Goal: Task Accomplishment & Management: Manage account settings

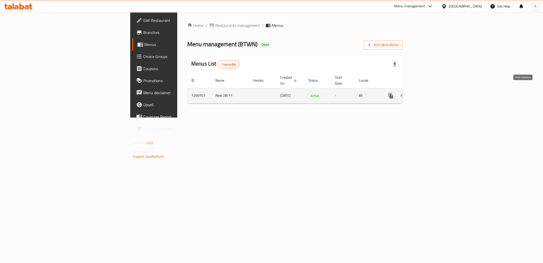
click at [430, 94] on icon "enhanced table" at bounding box center [427, 96] width 5 height 5
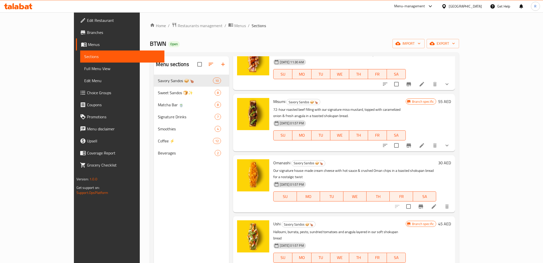
scroll to position [42, 0]
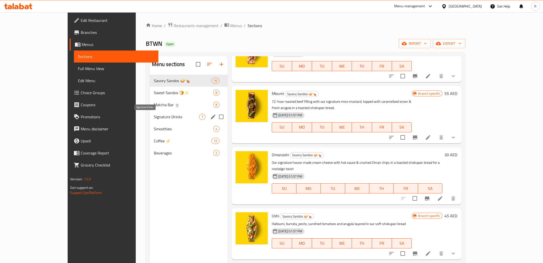
click at [154, 119] on span "Signature Drinks" at bounding box center [177, 117] width 46 height 6
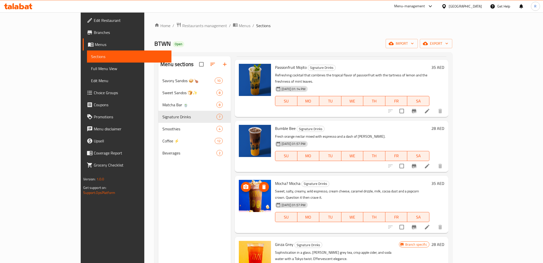
scroll to position [134, 0]
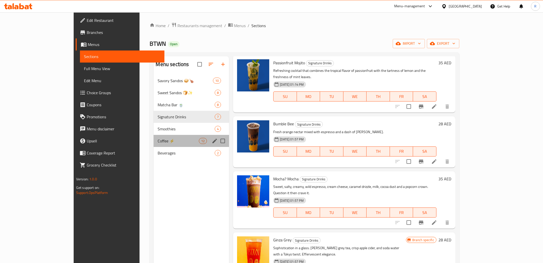
click at [154, 136] on div "Coffee ⚡ 12" at bounding box center [191, 141] width 75 height 12
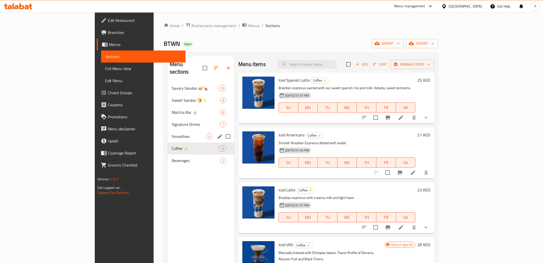
click at [172, 134] on span "Smoothies" at bounding box center [189, 137] width 34 height 6
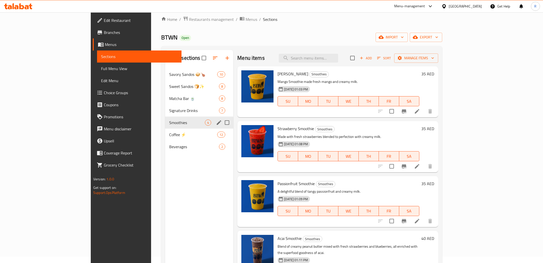
scroll to position [8, 0]
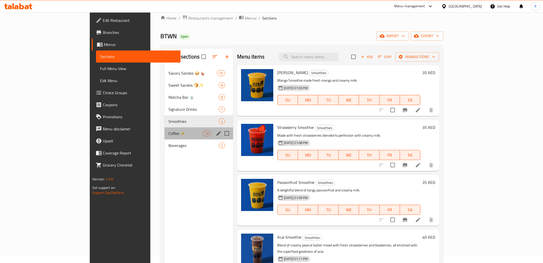
click at [165, 138] on div "Coffee ⚡ 12" at bounding box center [199, 134] width 69 height 12
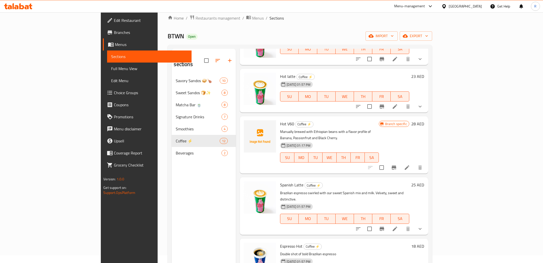
scroll to position [382, 0]
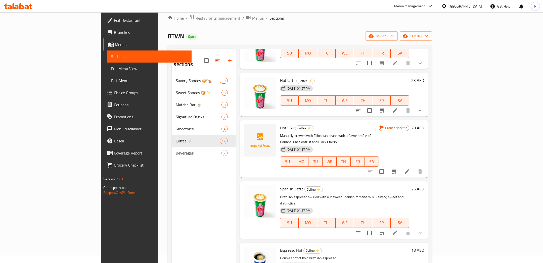
click at [410, 169] on icon at bounding box center [407, 172] width 6 height 6
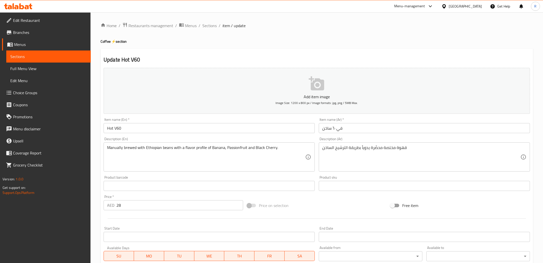
click at [316, 76] on icon "button" at bounding box center [317, 84] width 16 height 16
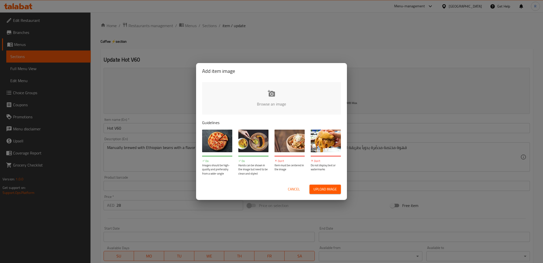
click at [328, 186] on button "Upload image" at bounding box center [325, 189] width 31 height 9
type input "C:\fakepath\WhatsApp Image [DATE] 5.37.22 PM.jpeg"
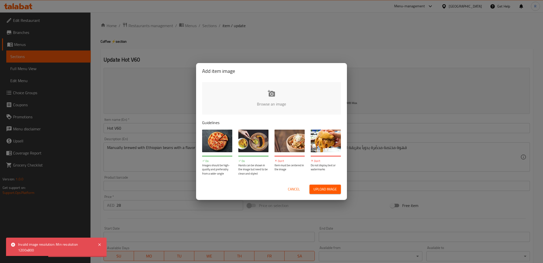
click at [298, 189] on span "Cancel" at bounding box center [294, 189] width 12 height 6
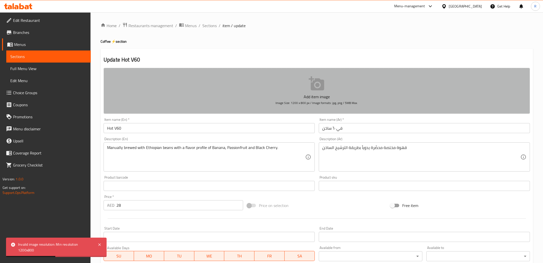
click at [268, 98] on p "Add item image" at bounding box center [316, 97] width 411 height 6
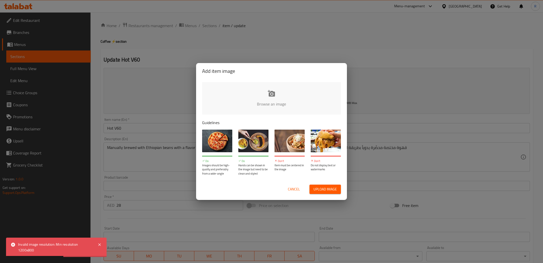
click at [323, 192] on span "Upload image" at bounding box center [325, 189] width 23 height 6
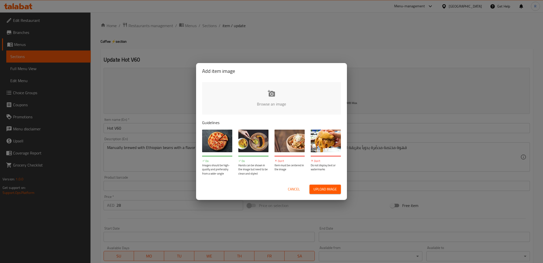
type input "C:\fakepath\WhatsApp Image [DATE] 5.37.22 PM (1).jpeg"
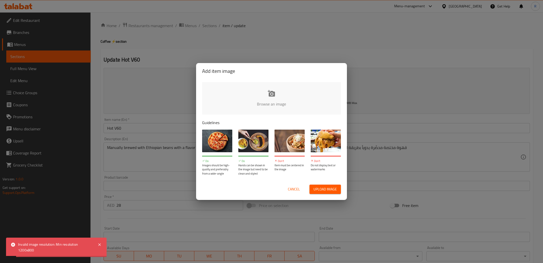
click at [270, 110] on input "file" at bounding box center [441, 105] width 479 height 47
click at [287, 191] on button "Cancel" at bounding box center [294, 189] width 16 height 9
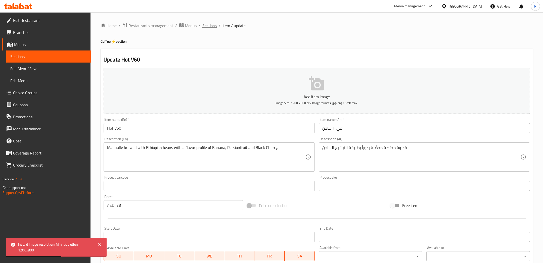
click at [210, 25] on span "Sections" at bounding box center [209, 26] width 14 height 6
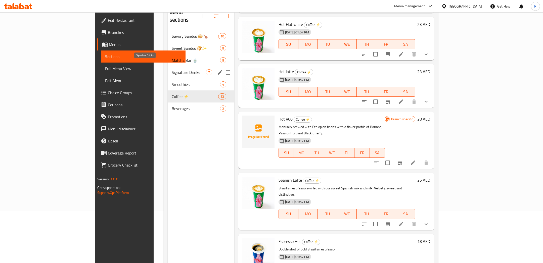
scroll to position [28, 0]
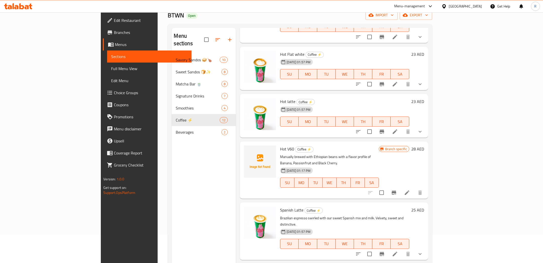
click at [111, 80] on span "Edit Menu" at bounding box center [149, 81] width 76 height 6
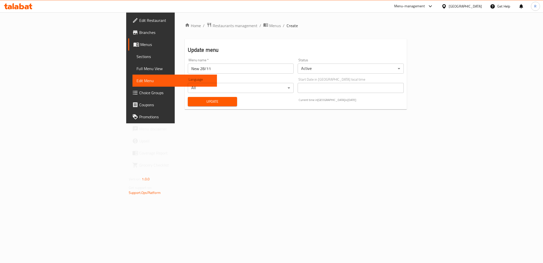
click at [139, 95] on span "Choice Groups" at bounding box center [176, 93] width 74 height 6
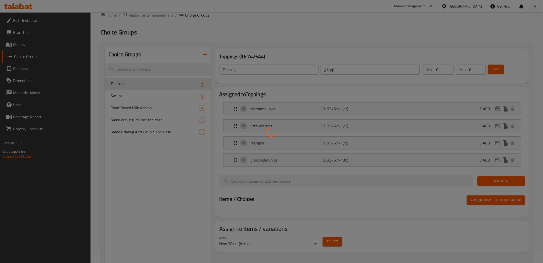
scroll to position [11, 0]
click at [149, 110] on div at bounding box center [271, 131] width 543 height 263
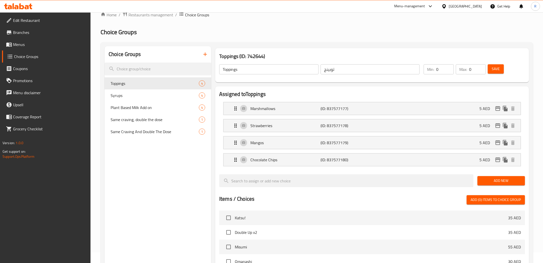
click at [149, 110] on span "Plant Based Milk Add on" at bounding box center [155, 108] width 88 height 6
type input "Plant Based Milk Add on"
type input "إضافة الحليب النباتي"
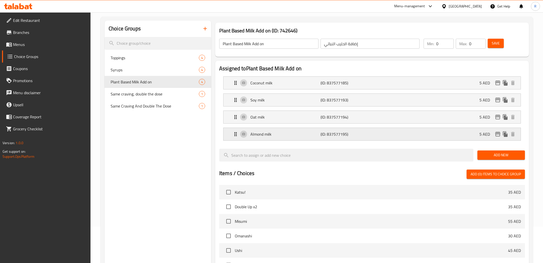
scroll to position [0, 0]
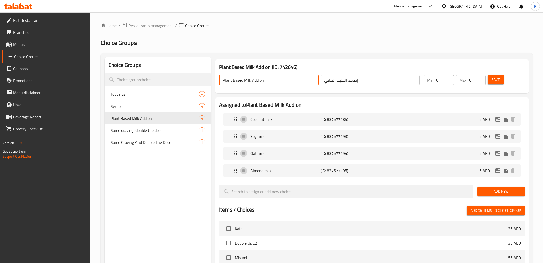
drag, startPoint x: 278, startPoint y: 82, endPoint x: 167, endPoint y: 61, distance: 113.1
click at [179, 63] on div "Choice Groups Toppings 4 Syrups 4 Plant Based Milk Add on 4 Same craving, doubl…" at bounding box center [318, 238] width 427 height 362
type input "M"
drag, startPoint x: 281, startPoint y: 81, endPoint x: 257, endPoint y: 81, distance: 24.1
click at [257, 81] on input "Your Milk, Your Way — No Extra" at bounding box center [268, 80] width 99 height 10
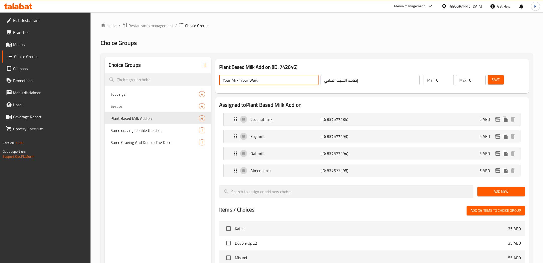
type input "Your Milk, Your Way:"
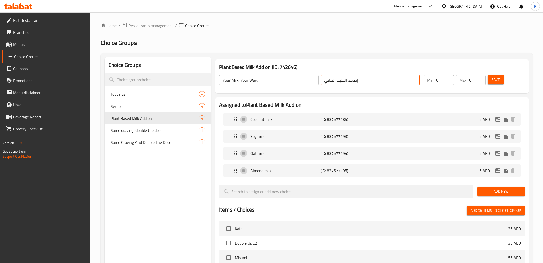
drag, startPoint x: 337, startPoint y: 80, endPoint x: 298, endPoint y: 80, distance: 38.7
click at [298, 80] on div "Your Milk, Your Way: ​ إضافة الحليب النباتي ​" at bounding box center [319, 80] width 207 height 16
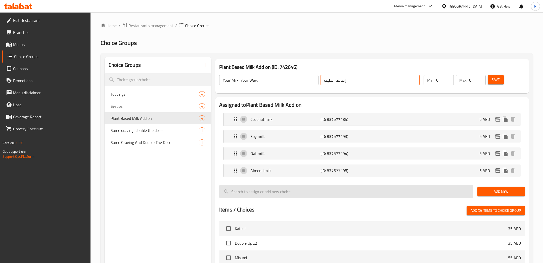
type input "إضافة الحليب"
click at [393, 188] on input "search" at bounding box center [346, 191] width 254 height 13
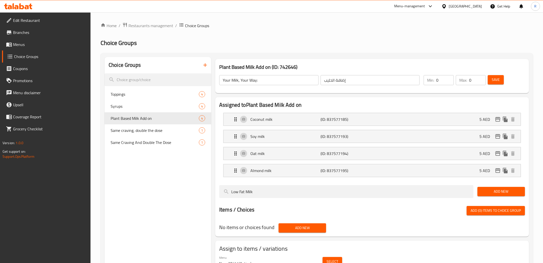
type input "Low Fat Milk"
click at [491, 190] on span "Add New" at bounding box center [501, 192] width 39 height 6
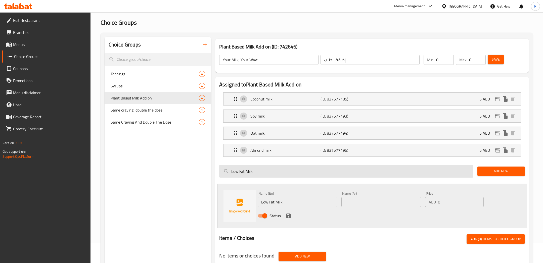
scroll to position [32, 0]
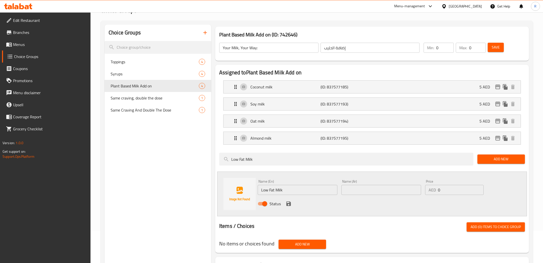
click at [379, 189] on input "text" at bounding box center [382, 190] width 80 height 10
click at [457, 188] on input "0" at bounding box center [461, 190] width 46 height 10
click at [373, 189] on input "text" at bounding box center [382, 190] width 80 height 10
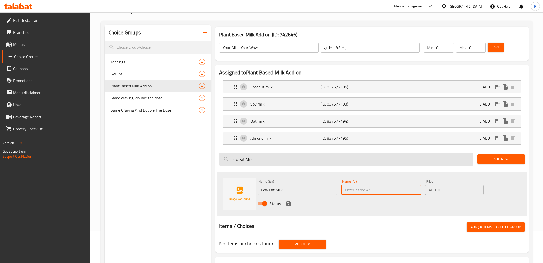
paste input "حليب قليل الدسم"
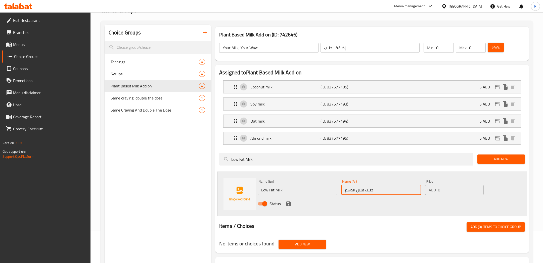
type input "حليب قليل الدسم"
click at [442, 187] on input "0" at bounding box center [461, 190] width 46 height 10
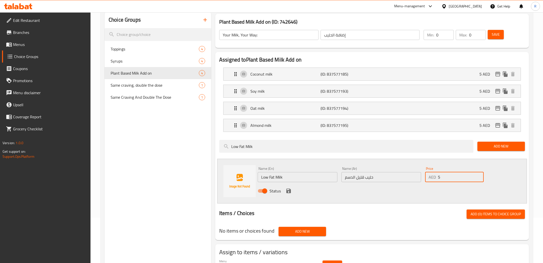
scroll to position [46, 0]
type input "5"
click at [484, 216] on span "Add (0) items to choice group" at bounding box center [496, 214] width 50 height 6
click at [489, 147] on span "Add New" at bounding box center [501, 146] width 39 height 6
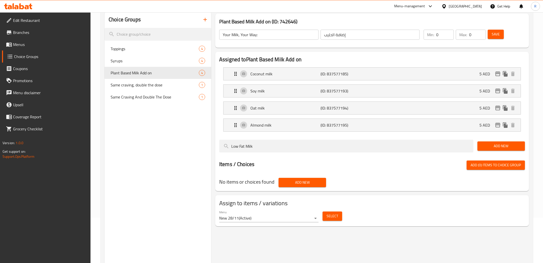
click at [494, 147] on span "Add New" at bounding box center [501, 146] width 39 height 6
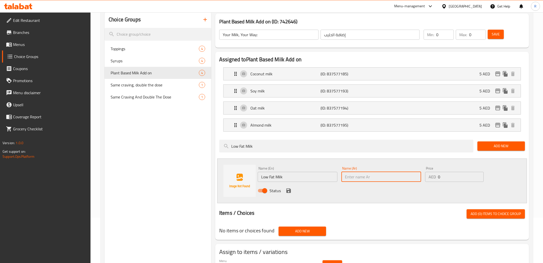
click at [372, 175] on input "text" at bounding box center [382, 177] width 80 height 10
paste input "حليب قليل الدسم"
type input "حليب قليل الدسم"
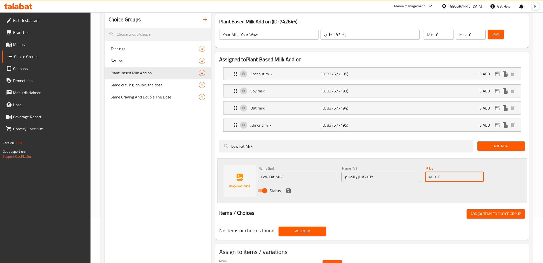
click at [443, 177] on input "0" at bounding box center [461, 177] width 46 height 10
type input "5"
click at [444, 217] on div "Items / Choices Add (0) items to choice group" at bounding box center [372, 214] width 306 height 9
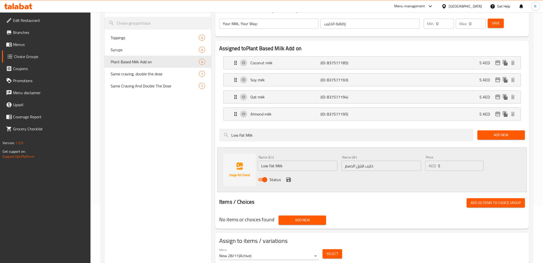
scroll to position [57, 0]
click at [306, 221] on span "Add New" at bounding box center [302, 220] width 39 height 6
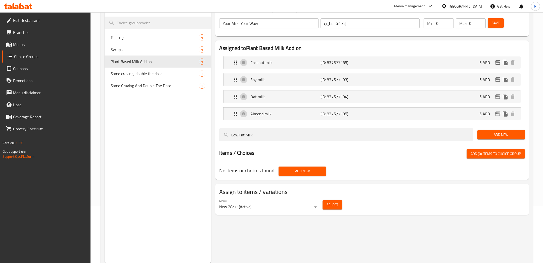
click at [319, 172] on span "Add New" at bounding box center [302, 171] width 39 height 6
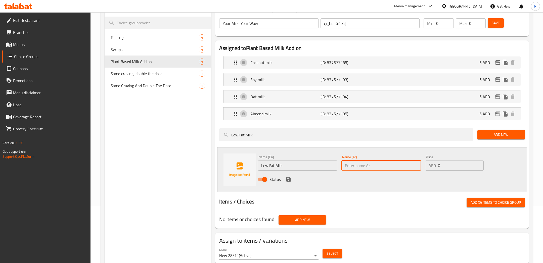
click at [391, 161] on input "text" at bounding box center [382, 166] width 80 height 10
paste input "حليب قليل الدسم"
type input "حليب قليل الدسم"
click at [433, 166] on p "AED" at bounding box center [432, 166] width 7 height 6
click at [450, 167] on input "0" at bounding box center [461, 166] width 46 height 10
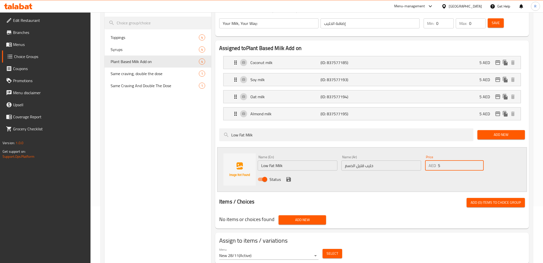
type input "5"
click at [488, 202] on span "Add (0) items to choice group" at bounding box center [496, 203] width 50 height 6
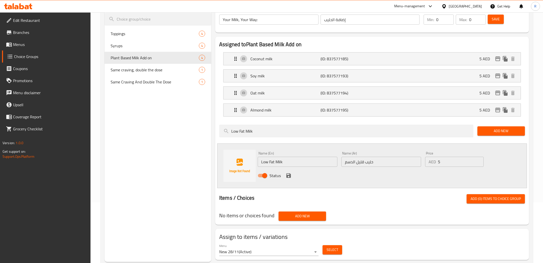
scroll to position [61, 0]
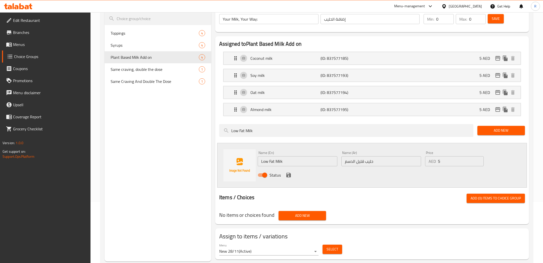
click at [487, 201] on button "Add (0) items to choice group" at bounding box center [496, 198] width 58 height 9
click at [474, 192] on div at bounding box center [372, 192] width 306 height 4
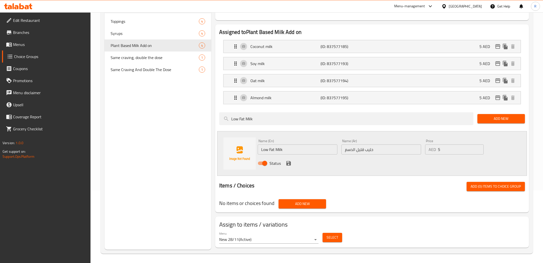
click at [292, 190] on body "​ Menu-management [GEOGRAPHIC_DATA] Get Help R Edit Restaurant Branches Menus C…" at bounding box center [271, 64] width 543 height 251
click at [290, 222] on div at bounding box center [271, 131] width 543 height 263
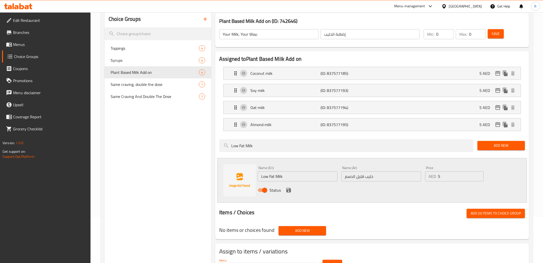
scroll to position [39, 0]
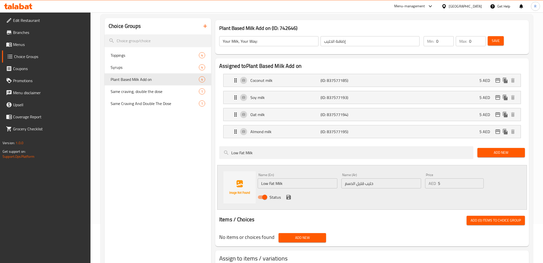
drag, startPoint x: 272, startPoint y: 151, endPoint x: 216, endPoint y: 147, distance: 56.2
click at [218, 148] on div "Low Fat Milk" at bounding box center [346, 152] width 258 height 17
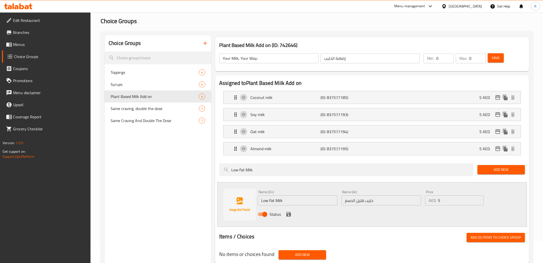
scroll to position [24, 0]
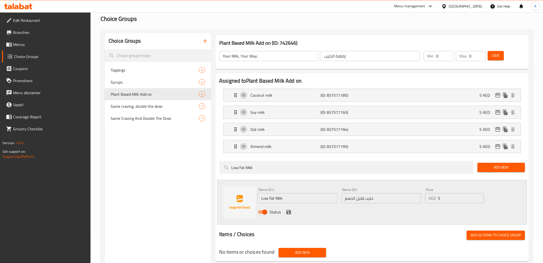
click at [483, 234] on span "Add (0) items to choice group" at bounding box center [496, 235] width 50 height 6
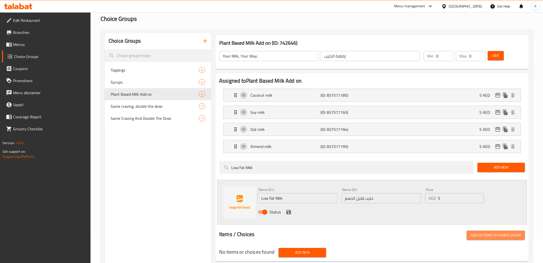
click at [483, 234] on span "Add (0) items to choice group" at bounding box center [496, 235] width 50 height 6
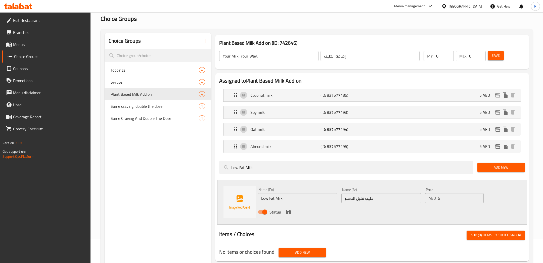
click at [483, 234] on span "Add (0) items to choice group" at bounding box center [496, 235] width 50 height 6
click at [301, 255] on button "Add New" at bounding box center [303, 252] width 48 height 9
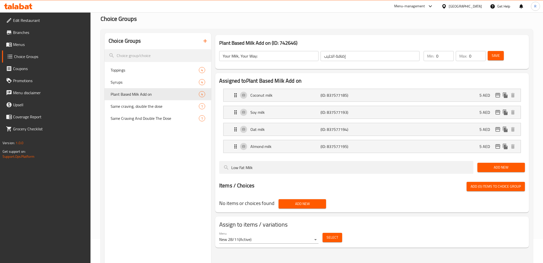
click at [483, 187] on span "Add (0) items to choice group" at bounding box center [496, 187] width 50 height 6
click at [493, 165] on span "Add New" at bounding box center [501, 168] width 39 height 6
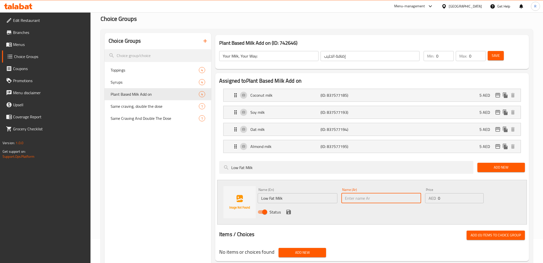
click at [379, 196] on input "text" at bounding box center [382, 198] width 80 height 10
paste input "حليب قليل الدسم"
type input "حليب قليل الدسم"
click at [478, 231] on div "Assigned to Plant Based Milk Add on Coconut milk (ID: 837577185) 5 AED Name (En…" at bounding box center [372, 167] width 314 height 188
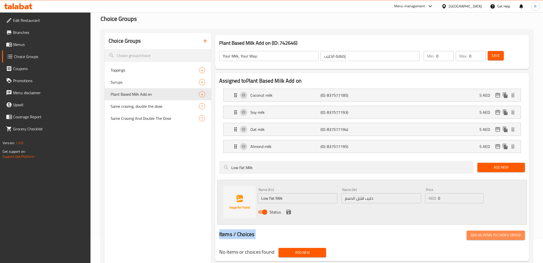
click at [481, 233] on span "Add (0) items to choice group" at bounding box center [496, 235] width 50 height 6
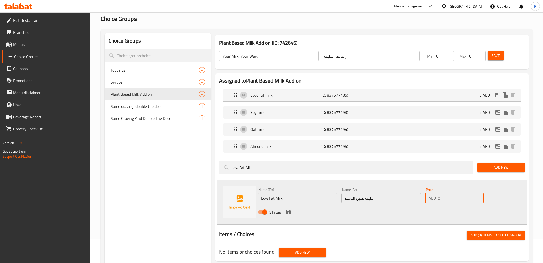
click at [465, 198] on input "0" at bounding box center [461, 198] width 46 height 10
type input "5"
click at [451, 232] on div "Items / Choices Add (0) items to choice group" at bounding box center [372, 235] width 306 height 9
click at [499, 166] on span "Add New" at bounding box center [501, 168] width 39 height 6
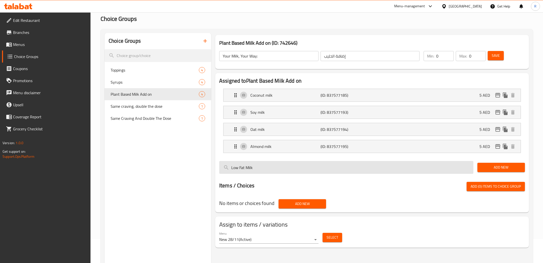
click at [478, 163] on button "Add New" at bounding box center [502, 167] width 48 height 9
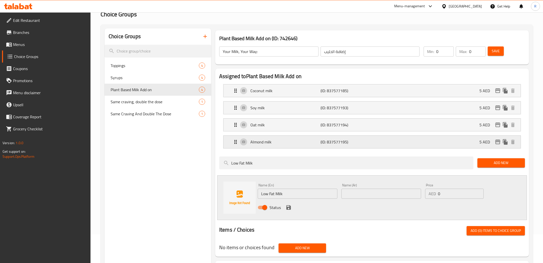
scroll to position [0, 0]
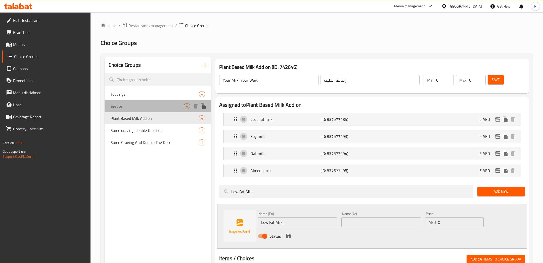
click at [168, 110] on div "Syrups 4" at bounding box center [158, 106] width 107 height 12
type input "Syrups"
type input "شراب"
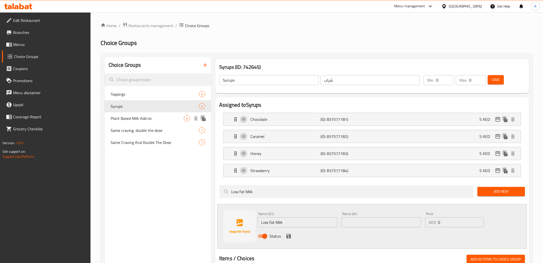
click at [168, 121] on span "Plant Based Milk Add on" at bounding box center [147, 118] width 73 height 6
type input "Plant Based Milk Add on"
type input "إضافة الحليب النباتي"
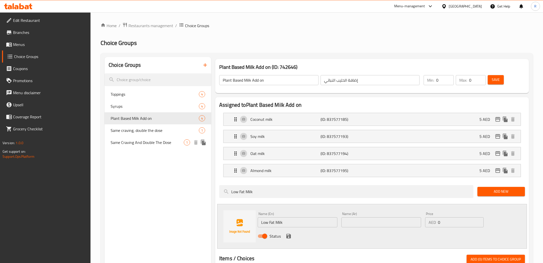
scroll to position [14, 0]
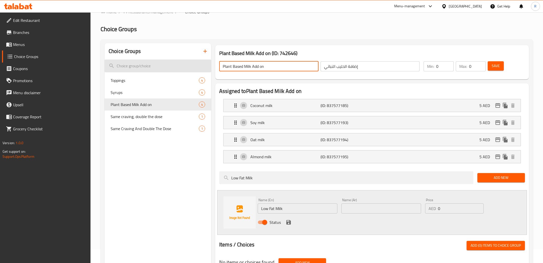
drag, startPoint x: 245, startPoint y: 66, endPoint x: 178, endPoint y: 64, distance: 66.2
click at [174, 62] on div "Choice Groups Toppings 4 Syrups 4 Plant Based Milk Add on 4 Same craving, doubl…" at bounding box center [318, 176] width 427 height 266
type input "Milk Add on"
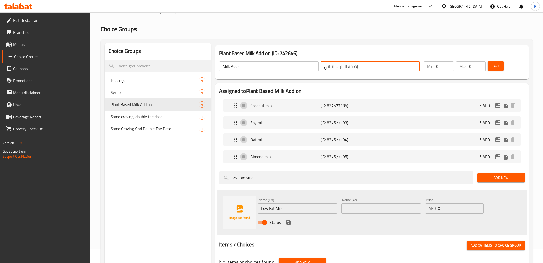
drag, startPoint x: 336, startPoint y: 66, endPoint x: 314, endPoint y: 64, distance: 22.0
click at [314, 64] on div "Milk Add on ​ إضافة الحليب النباتي ​" at bounding box center [319, 66] width 207 height 16
type input "إضافة الحليب"
click at [384, 204] on input "text" at bounding box center [382, 209] width 80 height 10
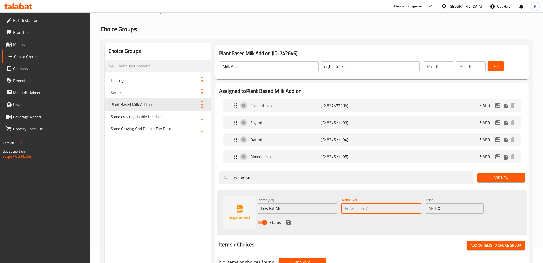
paste input "حليب قليل الدسم"
type input "حليب قليل الدسم"
click at [451, 207] on input "0" at bounding box center [461, 209] width 46 height 10
type input "5"
click at [500, 243] on span "Add (0) items to choice group" at bounding box center [496, 246] width 50 height 6
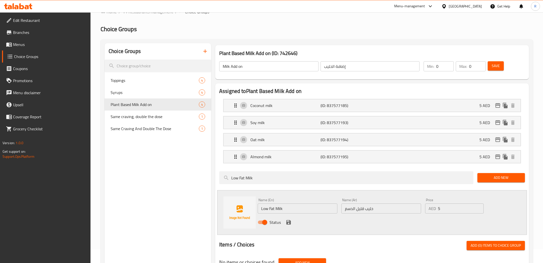
click at [500, 243] on span "Add (0) items to choice group" at bounding box center [496, 246] width 50 height 6
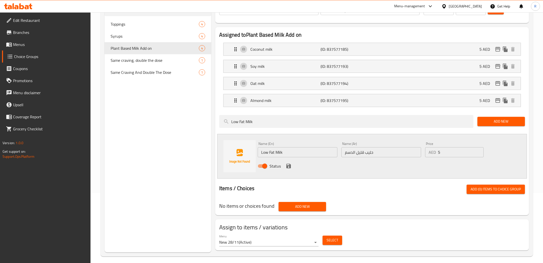
scroll to position [73, 0]
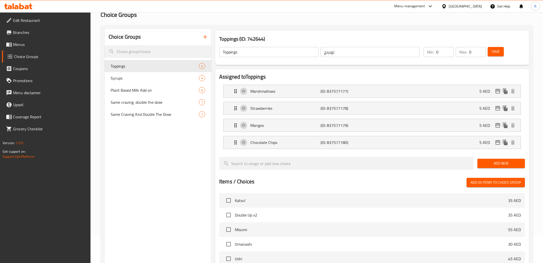
scroll to position [20, 0]
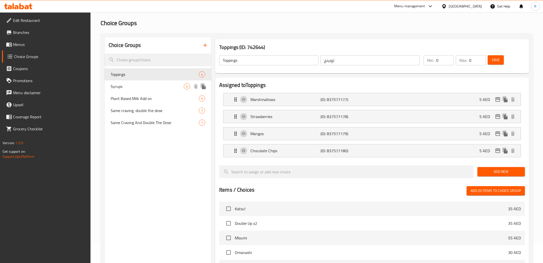
click at [160, 89] on span "Syrups" at bounding box center [147, 87] width 73 height 6
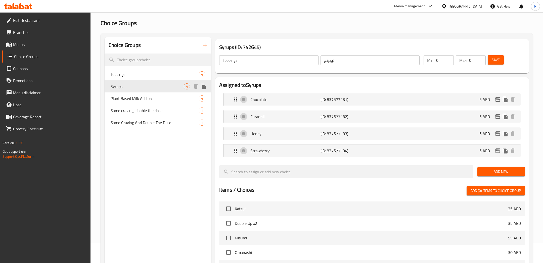
type input "Syrups"
type input "شراب"
click at [162, 99] on span "Plant Based Milk Add on" at bounding box center [147, 99] width 73 height 6
type input "Plant Based Milk Add on"
type input "إضافة الحليب النباتي"
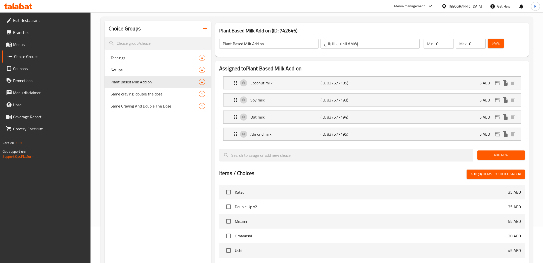
scroll to position [31, 0]
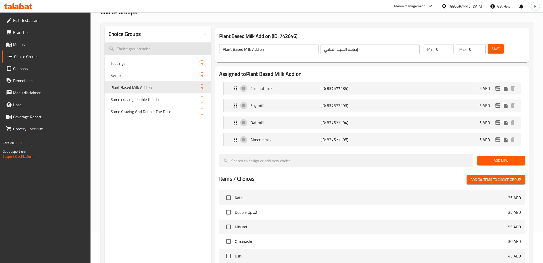
drag, startPoint x: 244, startPoint y: 49, endPoint x: 178, endPoint y: 43, distance: 66.2
click at [182, 44] on div "Choice Groups Toppings 4 Syrups 4 Plant Based Milk Add on 4 Same craving, doubl…" at bounding box center [318, 207] width 427 height 362
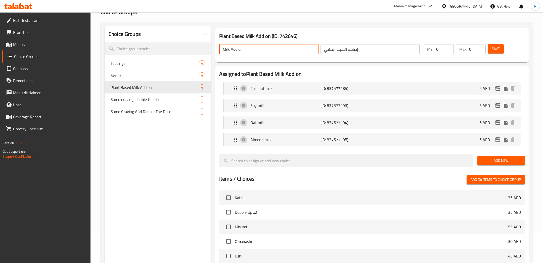
type input "Milk Add on"
click at [401, 150] on div at bounding box center [372, 152] width 306 height 4
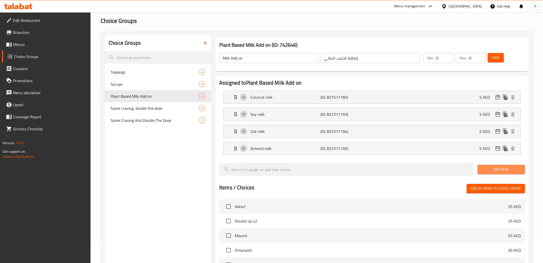
click at [488, 169] on span "Add New" at bounding box center [501, 170] width 39 height 6
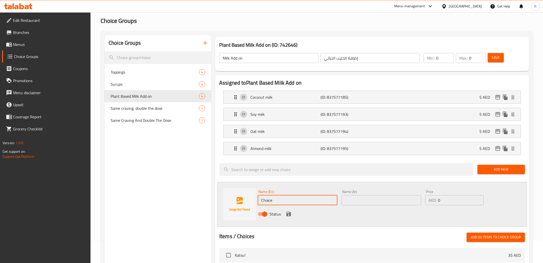
drag, startPoint x: 312, startPoint y: 198, endPoint x: 224, endPoint y: 187, distance: 88.5
click at [247, 189] on div "Name (En) Choice Name (En) Name (Ar) Name (Ar) Price AED 0 Price Status" at bounding box center [372, 204] width 310 height 45
paste input "حليب قليل الدسم"
type input "حليب قليل الدسم"
click at [379, 204] on input "text" at bounding box center [382, 200] width 80 height 10
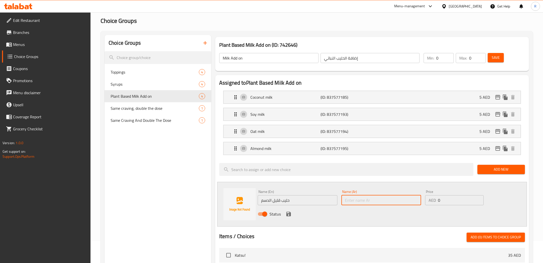
paste input "حليب قليل الدسم"
type input "حليب قليل الدسم"
drag, startPoint x: 285, startPoint y: 193, endPoint x: 225, endPoint y: 181, distance: 61.2
click at [234, 185] on div "Name (En) حليب قليل الدسم Name (En) Name (Ar) حليب قليل الدسم Name (Ar) Price A…" at bounding box center [372, 204] width 310 height 45
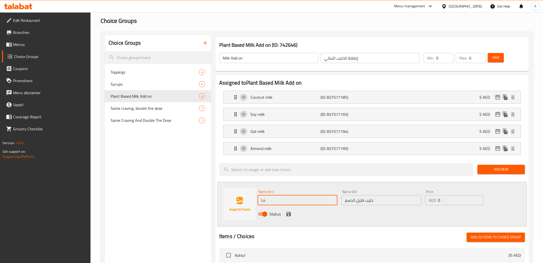
type input "Low Fat Milk"
click at [444, 200] on input "0" at bounding box center [461, 200] width 46 height 10
type input "5"
click at [443, 230] on div at bounding box center [372, 231] width 306 height 4
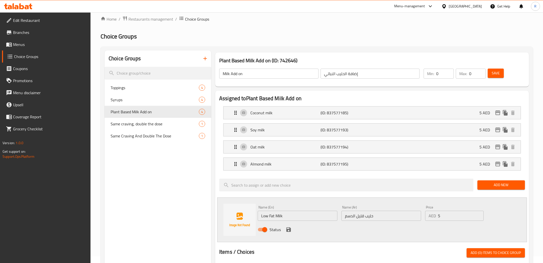
scroll to position [45, 0]
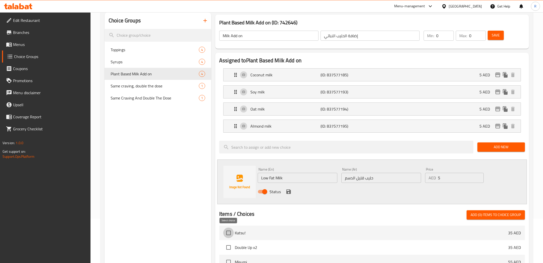
click at [228, 232] on input "checkbox" at bounding box center [228, 233] width 11 height 11
checkbox input "false"
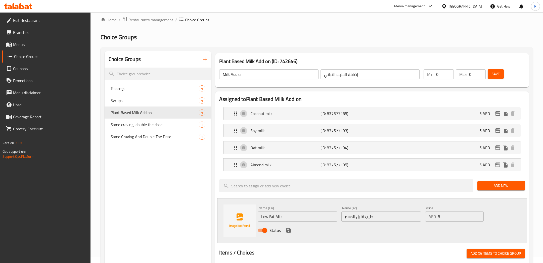
scroll to position [4, 0]
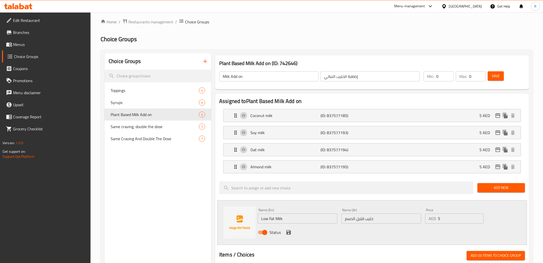
click at [496, 77] on span "Save" at bounding box center [496, 76] width 8 height 6
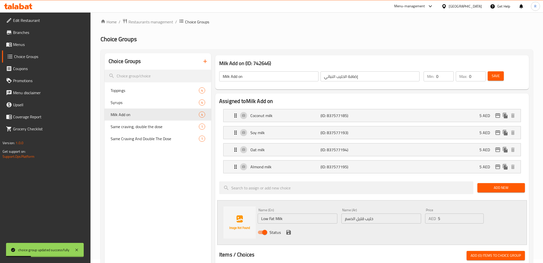
drag, startPoint x: 252, startPoint y: 77, endPoint x: 171, endPoint y: 66, distance: 82.3
click at [171, 66] on div "Choice Groups Toppings 4 Syrups 4 Milk Add on 4 Same craving, double the dose 1…" at bounding box center [318, 258] width 427 height 411
type input "Your Milk, Your Way:"
click at [498, 79] on button "Save" at bounding box center [496, 75] width 16 height 9
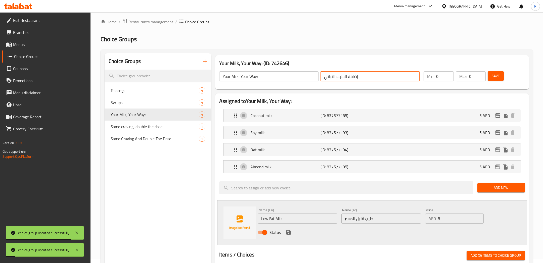
drag, startPoint x: 335, startPoint y: 77, endPoint x: 262, endPoint y: 77, distance: 73.0
click at [262, 78] on div "Your Milk, Your Way: ​ إضافة الحليب النباتي ​" at bounding box center [319, 76] width 207 height 16
type input "إضافة الحليب"
click at [493, 77] on span "Save" at bounding box center [496, 76] width 8 height 6
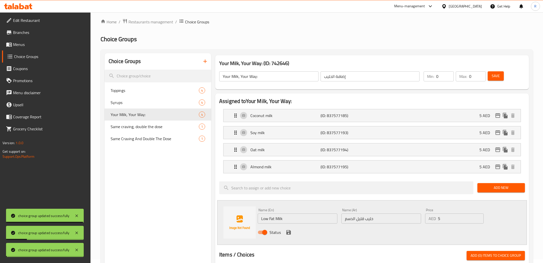
scroll to position [33, 0]
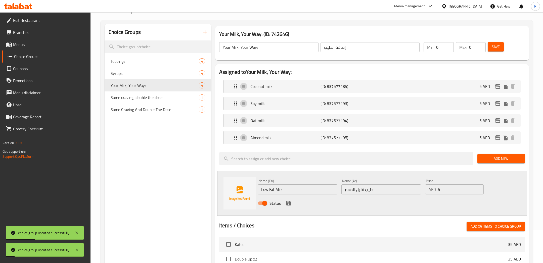
click at [495, 159] on span "Add New" at bounding box center [501, 159] width 39 height 6
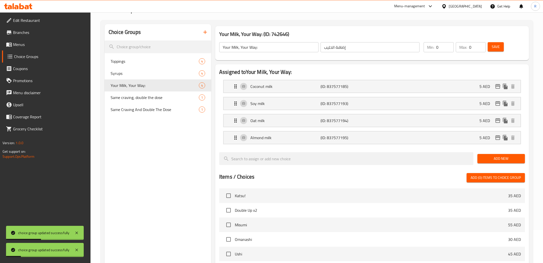
click at [495, 159] on span "Add New" at bounding box center [501, 159] width 39 height 6
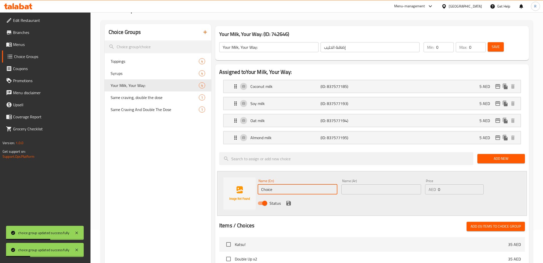
drag, startPoint x: 311, startPoint y: 191, endPoint x: 217, endPoint y: 167, distance: 97.2
click at [223, 169] on div "Assigned to Your Milk, Your Way: Coconut milk (ID: 837577185) 5 AED Name (En) C…" at bounding box center [372, 230] width 314 height 333
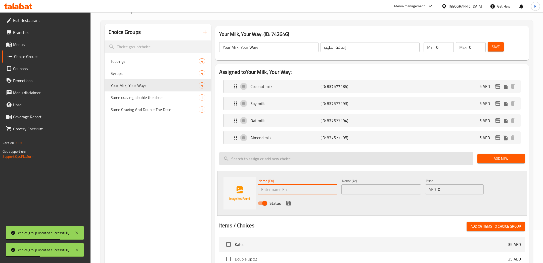
click at [325, 162] on input "search" at bounding box center [346, 158] width 254 height 13
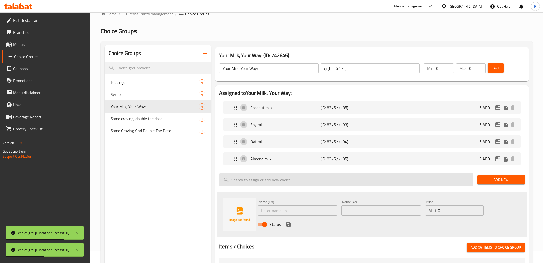
scroll to position [0, 0]
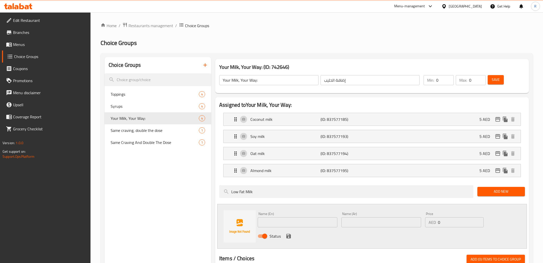
type input "Low Fat Milk"
click at [305, 219] on input "text" at bounding box center [298, 223] width 80 height 10
type input "Low Fat Milk"
click at [357, 227] on div "Name (Ar) Name (Ar)" at bounding box center [382, 219] width 84 height 19
click at [357, 222] on input "text" at bounding box center [382, 223] width 80 height 10
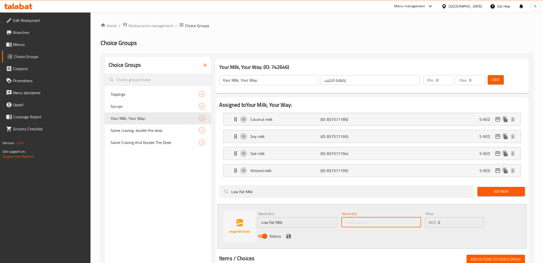
paste input "حليب قليل الدسم"
type input "حليب قليل الدسم"
click at [445, 224] on input "0" at bounding box center [461, 223] width 46 height 10
type input "5"
drag, startPoint x: 357, startPoint y: 221, endPoint x: 303, endPoint y: 216, distance: 54.1
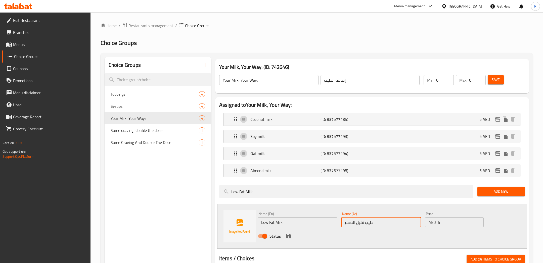
click at [302, 217] on div "Name (En) Low Fat Milk Name (En) Name (Ar) حليب قليل الدسم Name (Ar) Price AED …" at bounding box center [381, 226] width 251 height 33
type input "حليب قليل الدسم"
click at [515, 224] on div "Name (En) Low Fat Milk Name (En) Name (Ar) حليب قليل الدسم Name (Ar) Price AED …" at bounding box center [372, 226] width 310 height 45
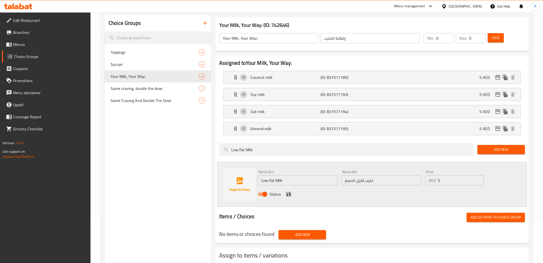
scroll to position [41, 0]
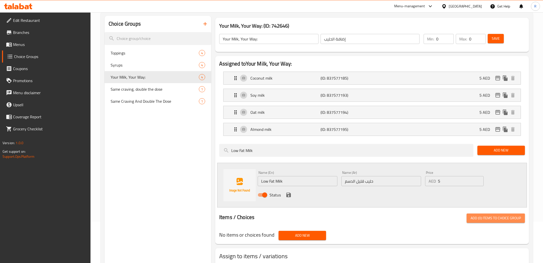
click at [502, 215] on span "Add (0) items to choice group" at bounding box center [496, 218] width 50 height 6
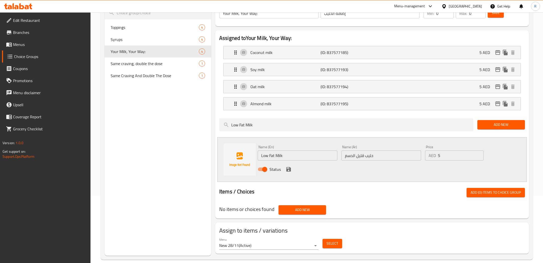
scroll to position [73, 0]
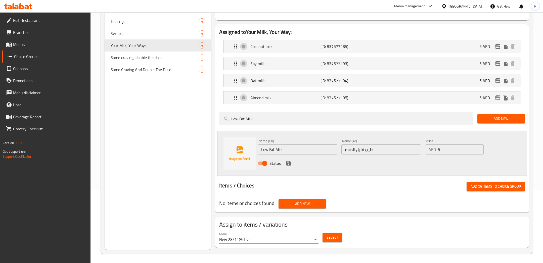
click at [336, 237] on span "Select" at bounding box center [333, 238] width 12 height 6
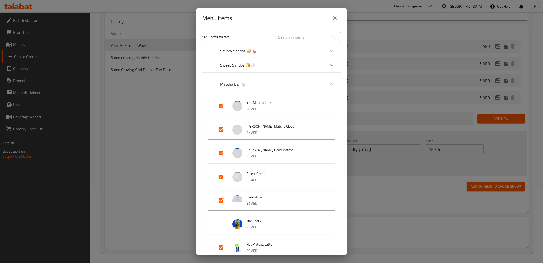
click at [338, 19] on button "close" at bounding box center [335, 18] width 12 height 12
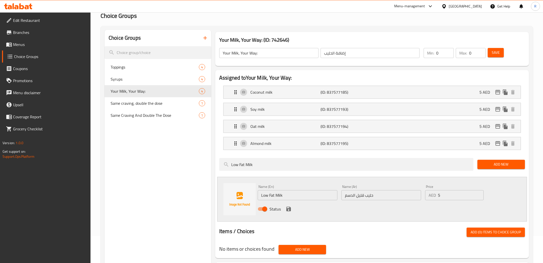
scroll to position [23, 0]
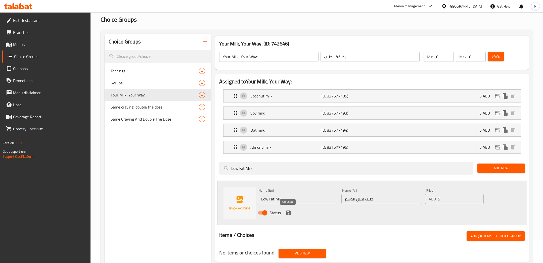
click at [290, 212] on icon "save" at bounding box center [289, 213] width 5 height 5
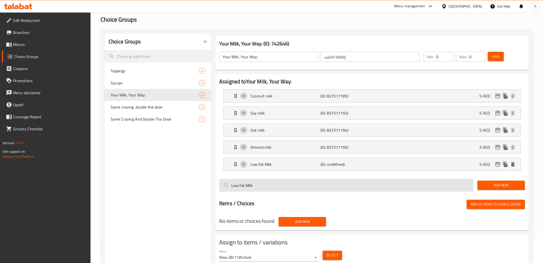
click at [352, 187] on input "Low Fat Milk" at bounding box center [346, 185] width 254 height 13
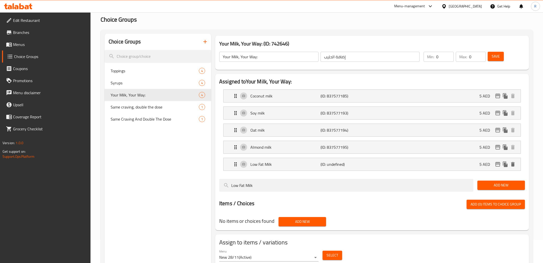
drag, startPoint x: 352, startPoint y: 187, endPoint x: 223, endPoint y: 172, distance: 129.9
click at [263, 176] on div "Assigned to Your Milk, Your Way: Coconut milk (ID: 837577185) 5 AED Name (En) C…" at bounding box center [372, 152] width 314 height 157
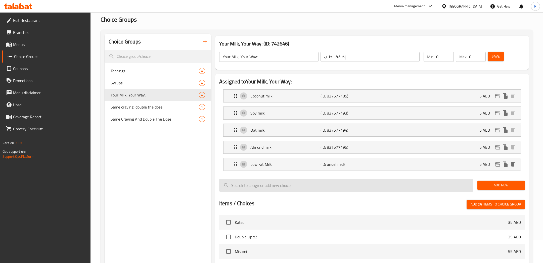
click at [266, 181] on input "search" at bounding box center [346, 185] width 254 height 13
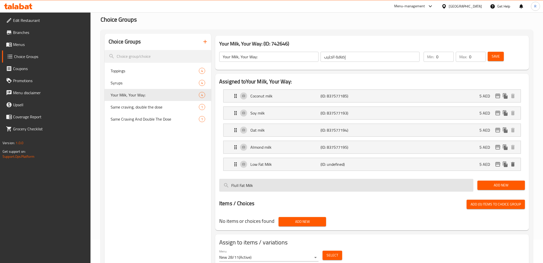
click at [235, 185] on input "Flull Fat Milk" at bounding box center [346, 185] width 254 height 13
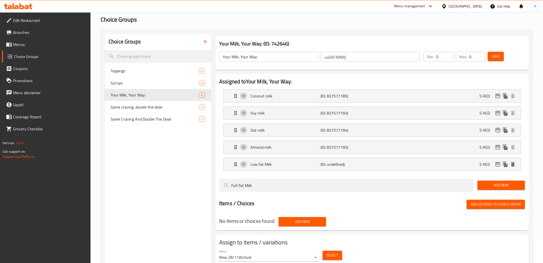
type input "Full Fat Milk"
click at [486, 183] on span "Add New" at bounding box center [501, 185] width 39 height 6
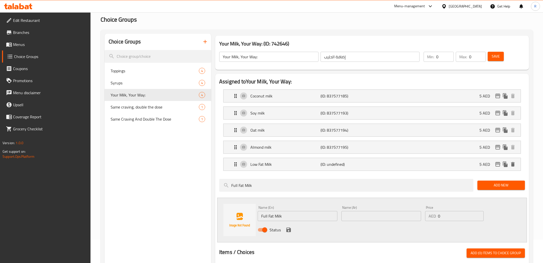
click at [363, 212] on input "text" at bounding box center [382, 216] width 80 height 10
paste input "حليب كامل الدسم"
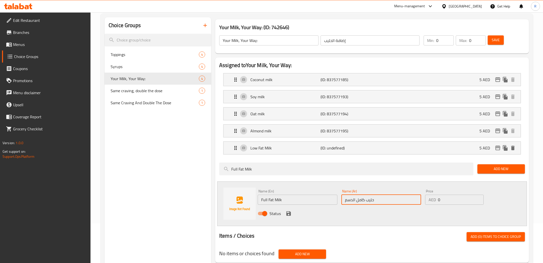
scroll to position [51, 0]
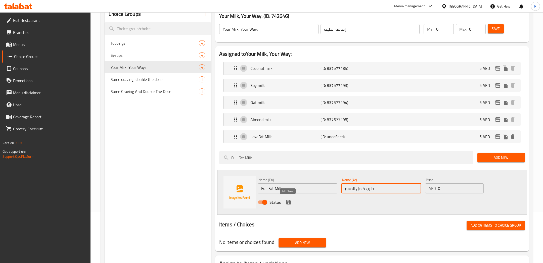
type input "حليب كامل الدسم"
click at [290, 200] on icon "save" at bounding box center [289, 202] width 5 height 5
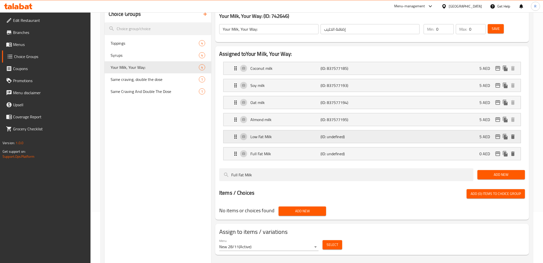
click at [278, 137] on p "Low Fat Milk" at bounding box center [286, 137] width 70 height 6
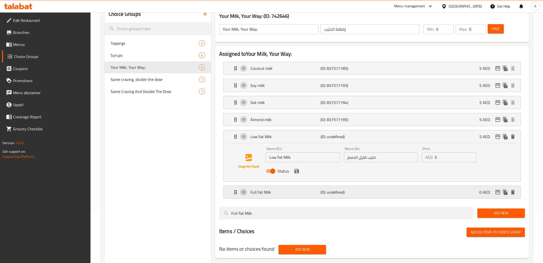
click at [407, 191] on div "Full Fat Milk (ID: undefined) 0 AED" at bounding box center [374, 192] width 282 height 13
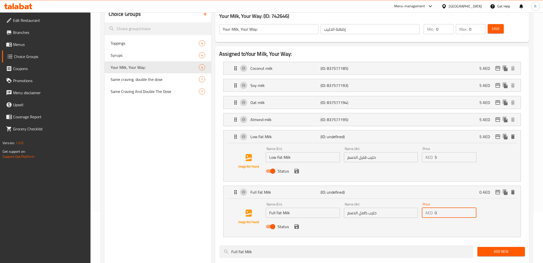
drag, startPoint x: 452, startPoint y: 211, endPoint x: 413, endPoint y: 208, distance: 38.6
click at [421, 210] on div "Price AED 0 Price" at bounding box center [449, 210] width 59 height 19
click at [297, 228] on icon "save" at bounding box center [297, 227] width 6 height 6
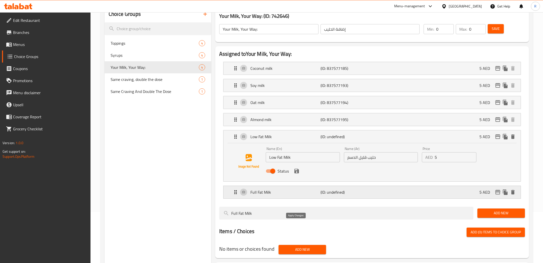
type input "5"
click at [298, 173] on icon "save" at bounding box center [297, 171] width 6 height 6
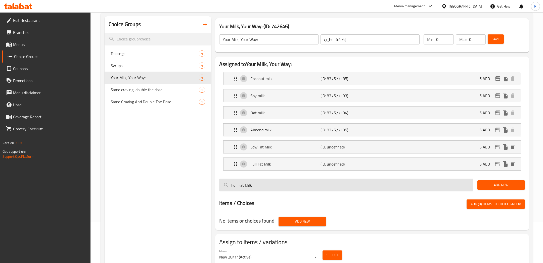
scroll to position [36, 0]
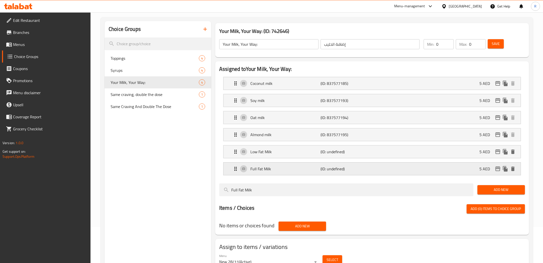
click at [387, 169] on div "Full Fat Milk (ID: undefined) 5 AED" at bounding box center [374, 169] width 282 height 13
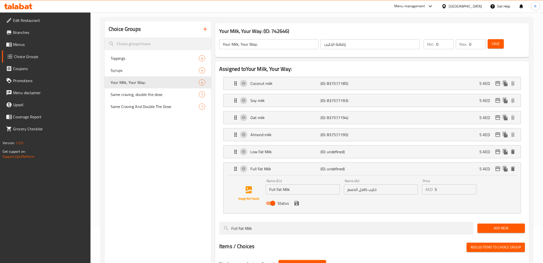
drag, startPoint x: 440, startPoint y: 188, endPoint x: 418, endPoint y: 183, distance: 23.1
click at [418, 183] on div "Name (En) Full Fat Milk Name (En) Name (Ar) حليب كامل الدسم Name (Ar) Price AED…" at bounding box center [381, 193] width 234 height 33
click at [299, 200] on icon "save" at bounding box center [297, 203] width 6 height 6
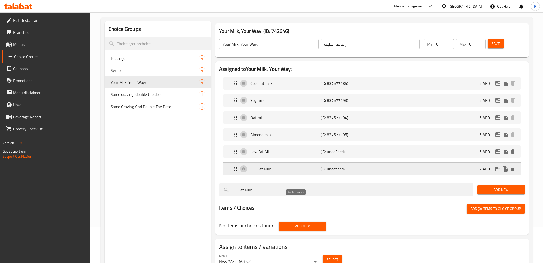
type input "2"
click at [313, 157] on div "Low Fat Milk (ID: undefined) 5 AED Name (En) Low Fat Milk Name (En) Name (Ar) ح…" at bounding box center [372, 151] width 298 height 13
click at [445, 148] on div "Low Fat Milk (ID: undefined) 5 AED" at bounding box center [374, 152] width 282 height 13
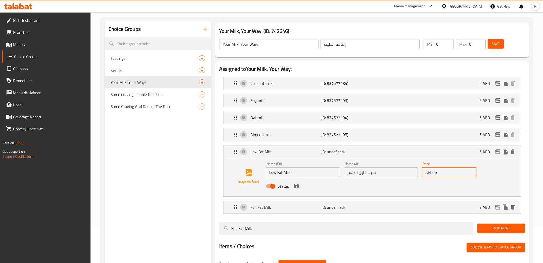
drag, startPoint x: 441, startPoint y: 170, endPoint x: 409, endPoint y: 165, distance: 33.3
click at [411, 167] on div "Name (En) Low Fat Milk Name (En) Name (Ar) حليب قليل الدسم Name (Ar) Price AED …" at bounding box center [381, 176] width 234 height 33
type input "0"
click at [536, 165] on div "Home / Restaurants management / Choice Groups Choice Groups Choice Groups Toppi…" at bounding box center [317, 150] width 453 height 349
click at [297, 185] on icon "save" at bounding box center [297, 186] width 5 height 5
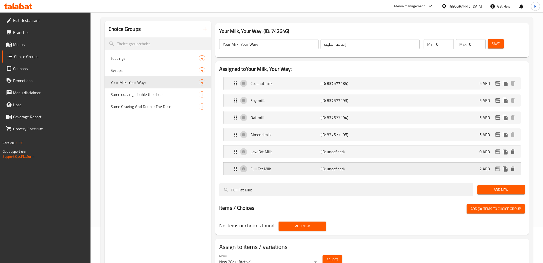
click at [364, 173] on div "Full Fat Milk (ID: undefined) 2 AED" at bounding box center [374, 169] width 282 height 13
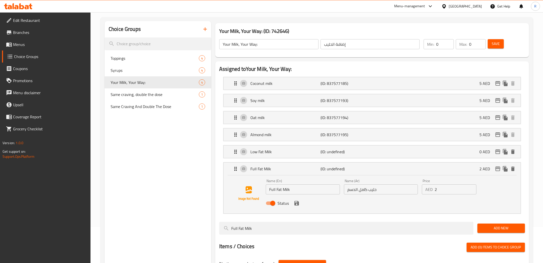
drag, startPoint x: 439, startPoint y: 189, endPoint x: 416, endPoint y: 188, distance: 23.5
click at [438, 189] on input "2" at bounding box center [456, 190] width 42 height 10
click at [300, 205] on div "Status" at bounding box center [381, 204] width 234 height 14
click at [299, 209] on div "Status" at bounding box center [381, 204] width 234 height 14
click at [297, 205] on icon "save" at bounding box center [297, 203] width 6 height 6
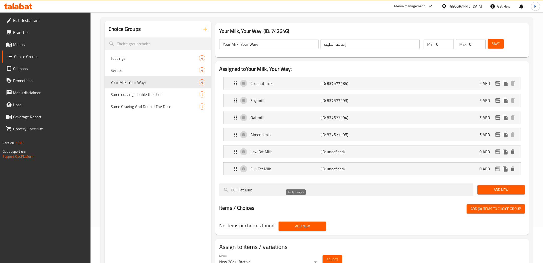
type input "0"
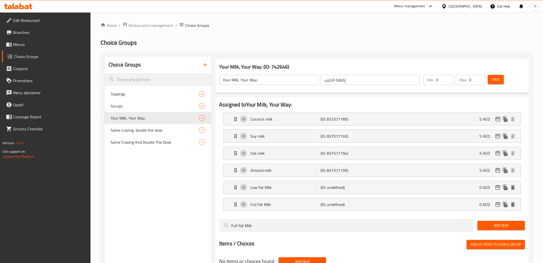
scroll to position [0, 0]
click at [492, 78] on button "Save" at bounding box center [496, 79] width 16 height 9
click at [39, 21] on span "Edit Restaurant" at bounding box center [50, 20] width 74 height 6
